Goal: Task Accomplishment & Management: Complete application form

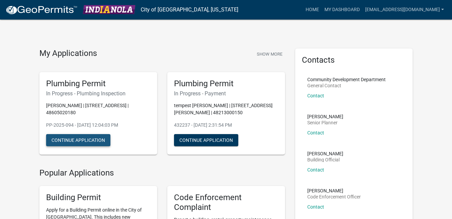
click at [76, 134] on button "Continue Application" at bounding box center [78, 140] width 64 height 12
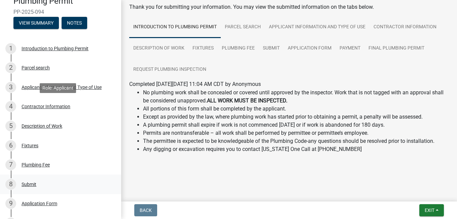
scroll to position [168, 0]
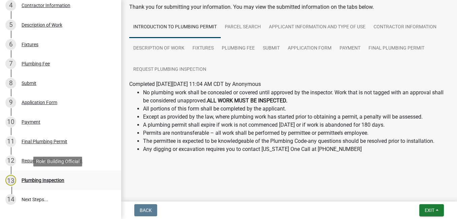
click at [37, 179] on div "Plumbing Inspection" at bounding box center [43, 180] width 43 height 5
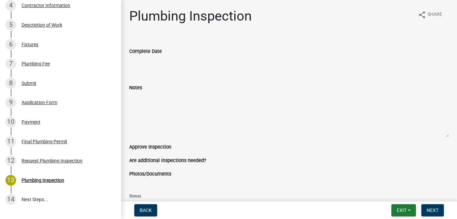
click at [245, 211] on div "Back Exit Save Save & Exit Next" at bounding box center [289, 210] width 325 height 12
click at [205, 211] on div "Back Exit Save Save & Exit Next" at bounding box center [289, 210] width 325 height 12
click at [31, 179] on div "Plumbing Inspection" at bounding box center [43, 180] width 43 height 5
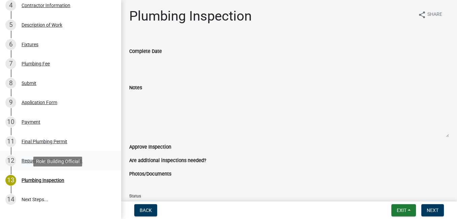
drag, startPoint x: 31, startPoint y: 179, endPoint x: 32, endPoint y: 157, distance: 21.9
click at [32, 157] on div "12 Request Plumbing Inspection" at bounding box center [57, 160] width 105 height 11
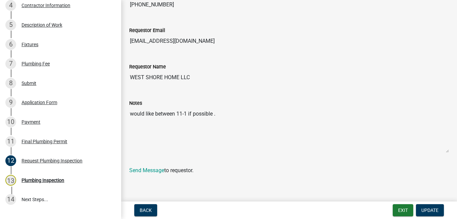
scroll to position [168, 0]
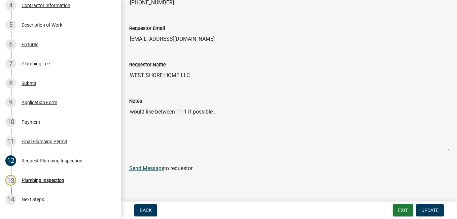
click at [143, 167] on link "Send Message" at bounding box center [146, 168] width 35 height 6
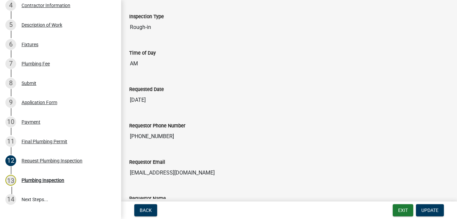
scroll to position [0, 0]
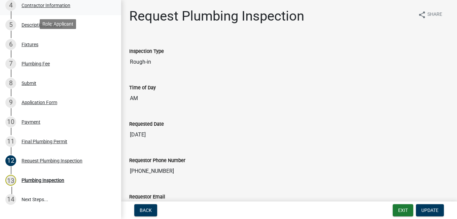
click at [46, 5] on div "Contractor Information" at bounding box center [46, 5] width 49 height 5
